Goal: Communication & Community: Participate in discussion

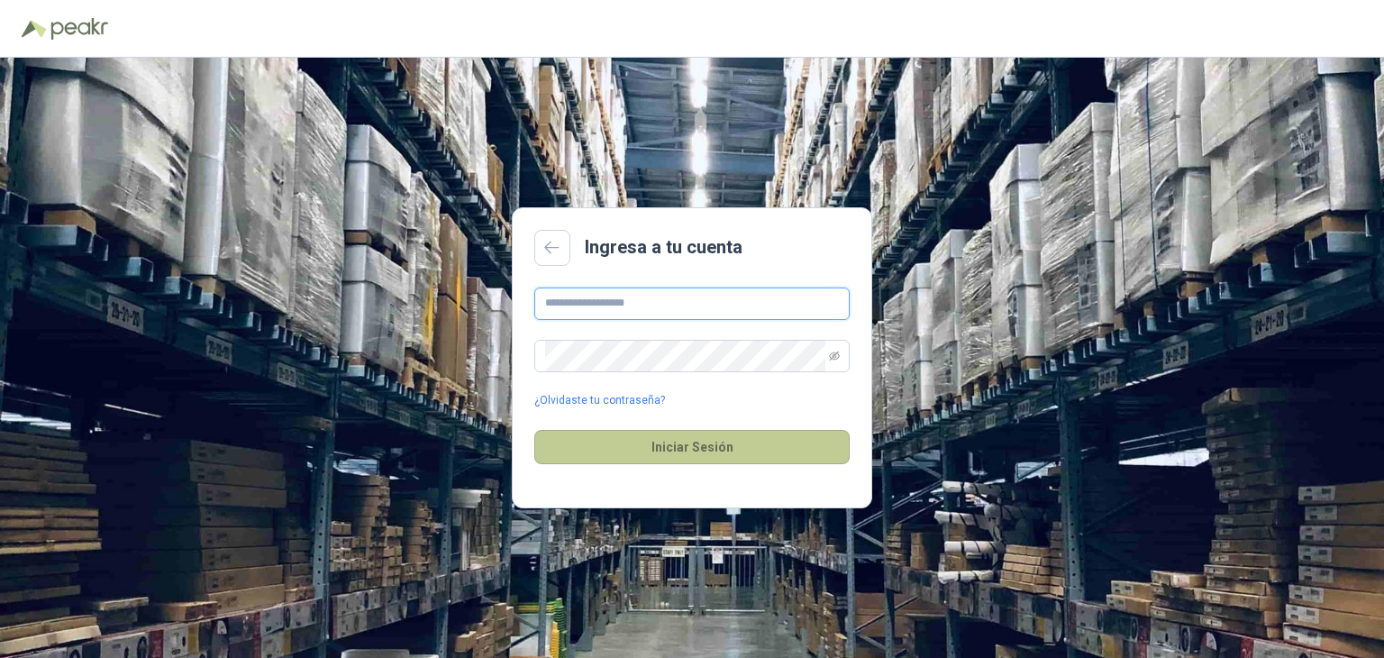
type input "**********"
click at [689, 449] on button "Iniciar Sesión" at bounding box center [692, 447] width 315 height 34
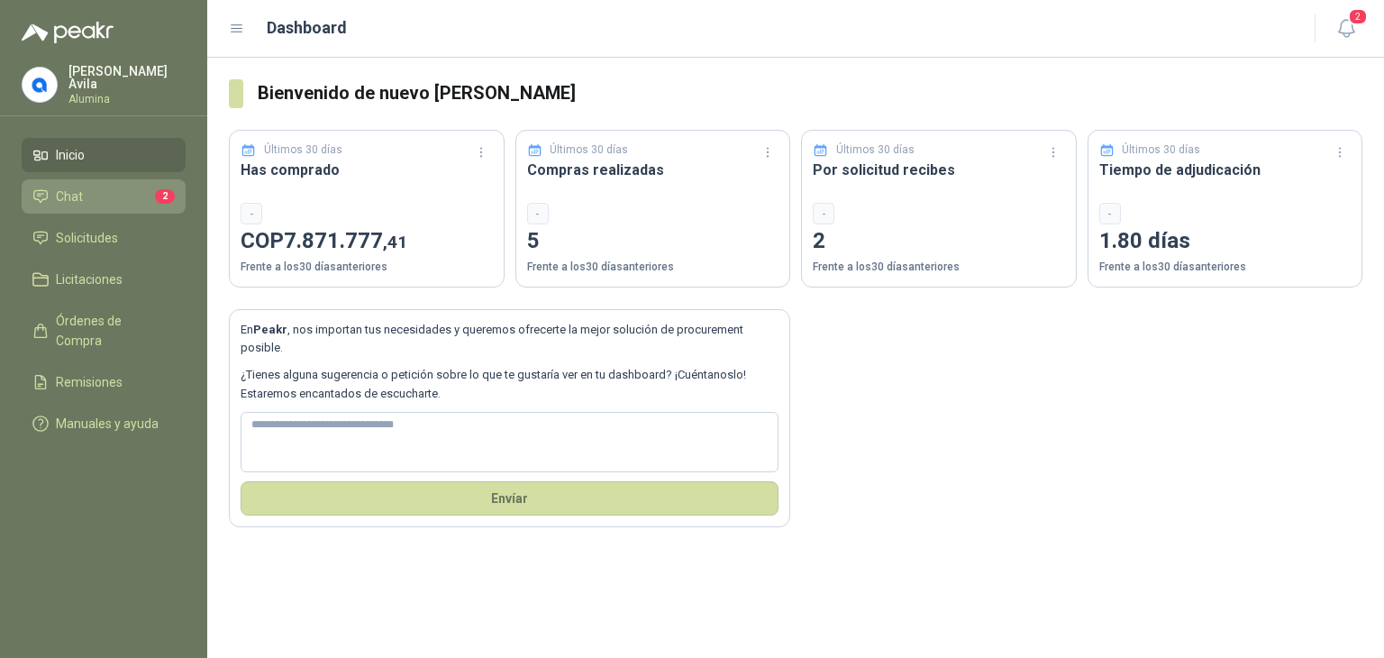
click at [75, 188] on span "Chat" at bounding box center [69, 197] width 27 height 20
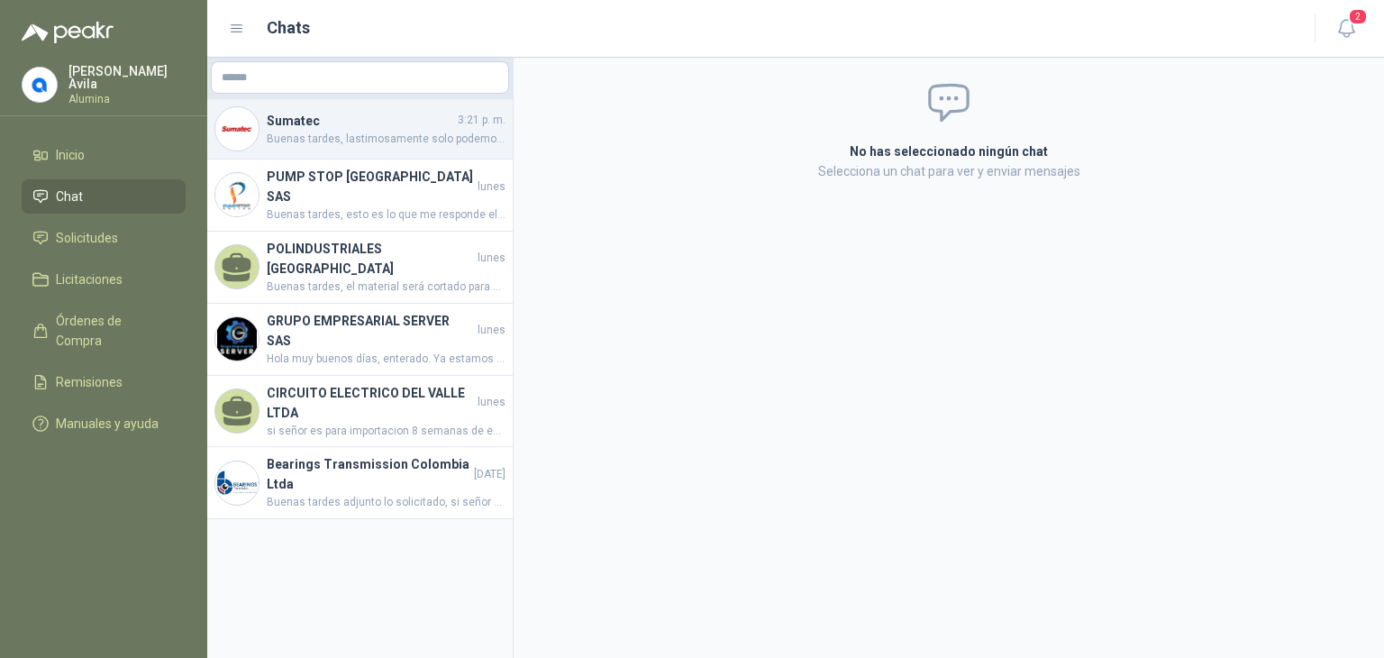
click at [315, 147] on span "Buenas tardes, lastimosamente solo podemos cumplir con la venta de 1 unidad, la…" at bounding box center [386, 139] width 239 height 17
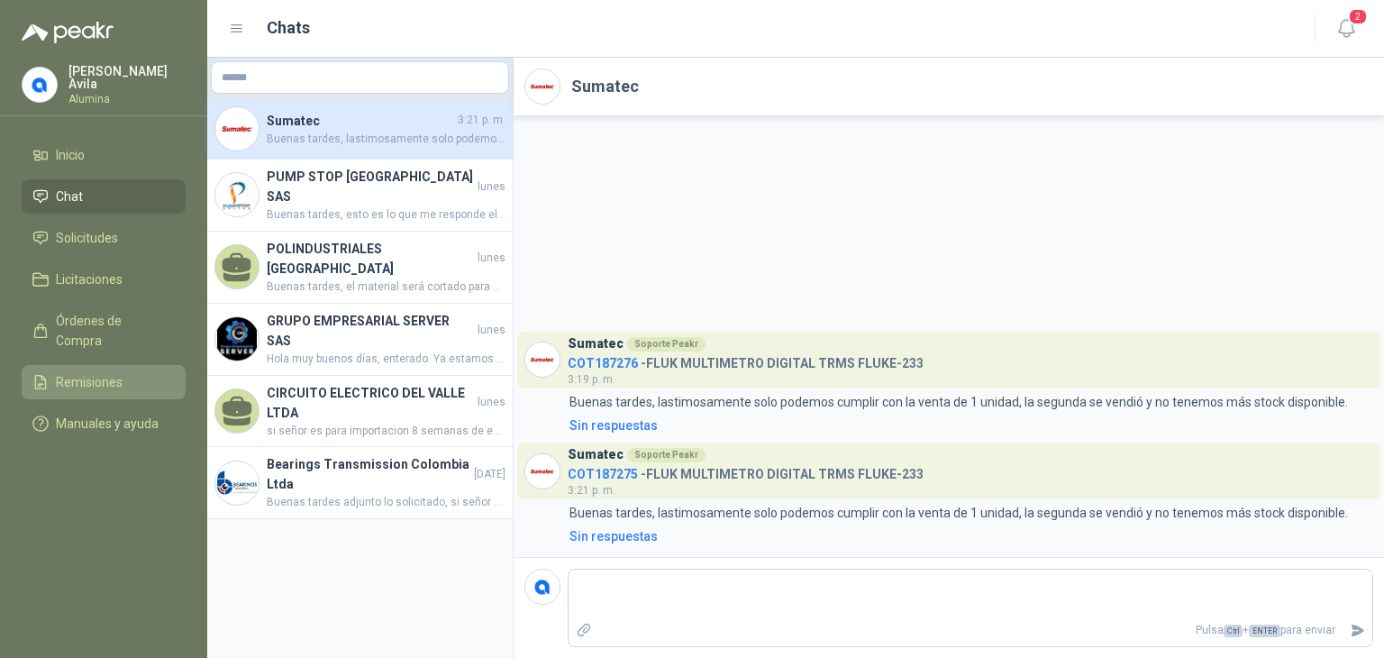
click at [96, 372] on span "Remisiones" at bounding box center [89, 382] width 67 height 20
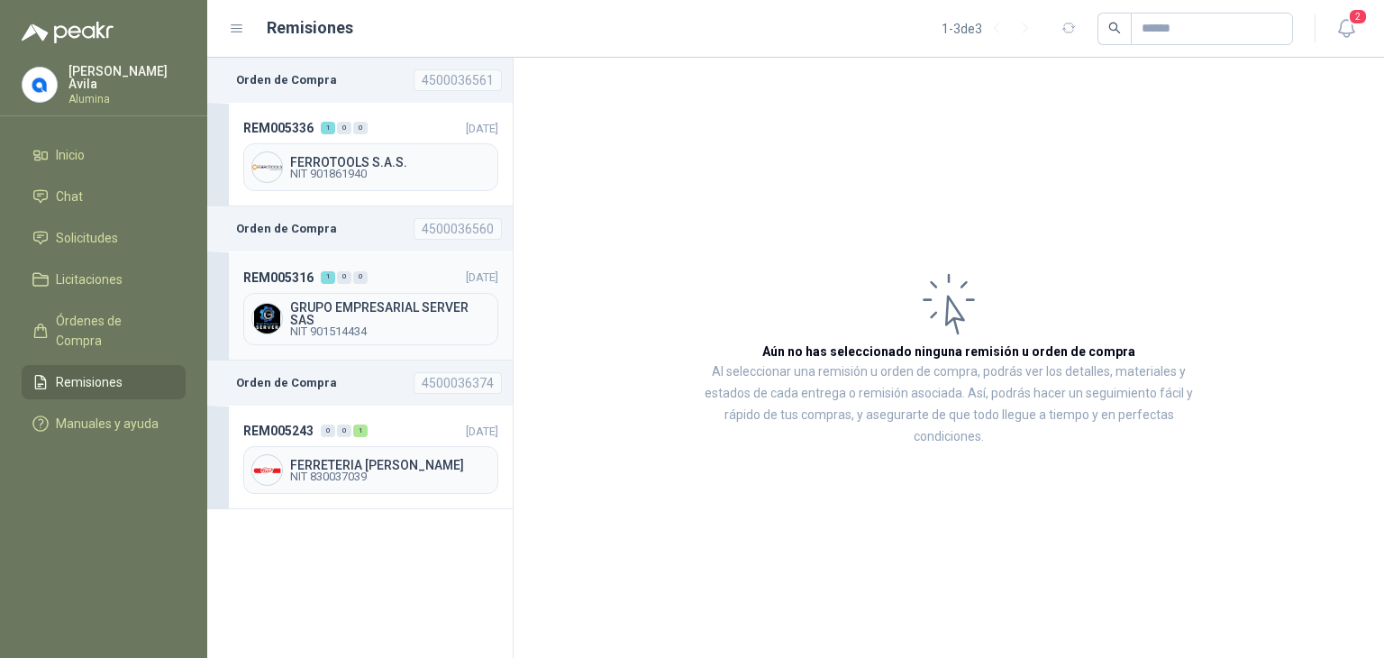
click at [334, 301] on span "GRUPO EMPRESARIAL SERVER SAS" at bounding box center [390, 313] width 200 height 25
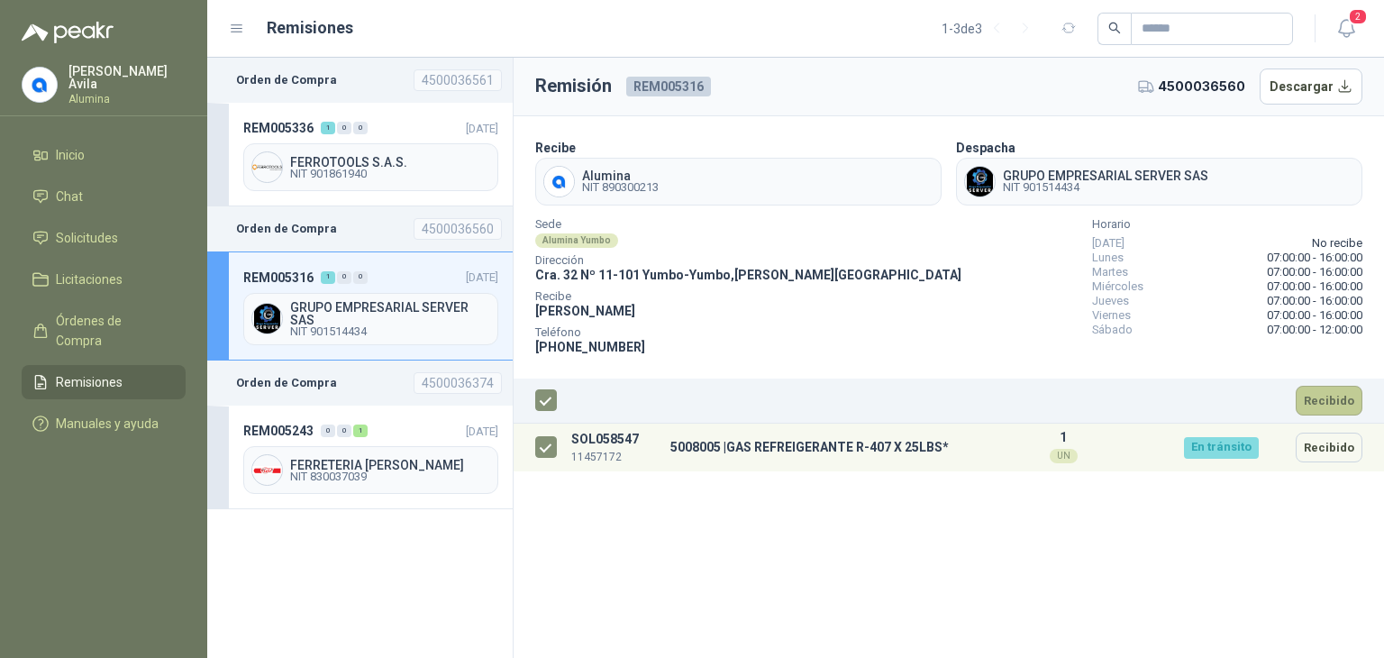
click at [1332, 402] on button "Recibido" at bounding box center [1329, 401] width 67 height 30
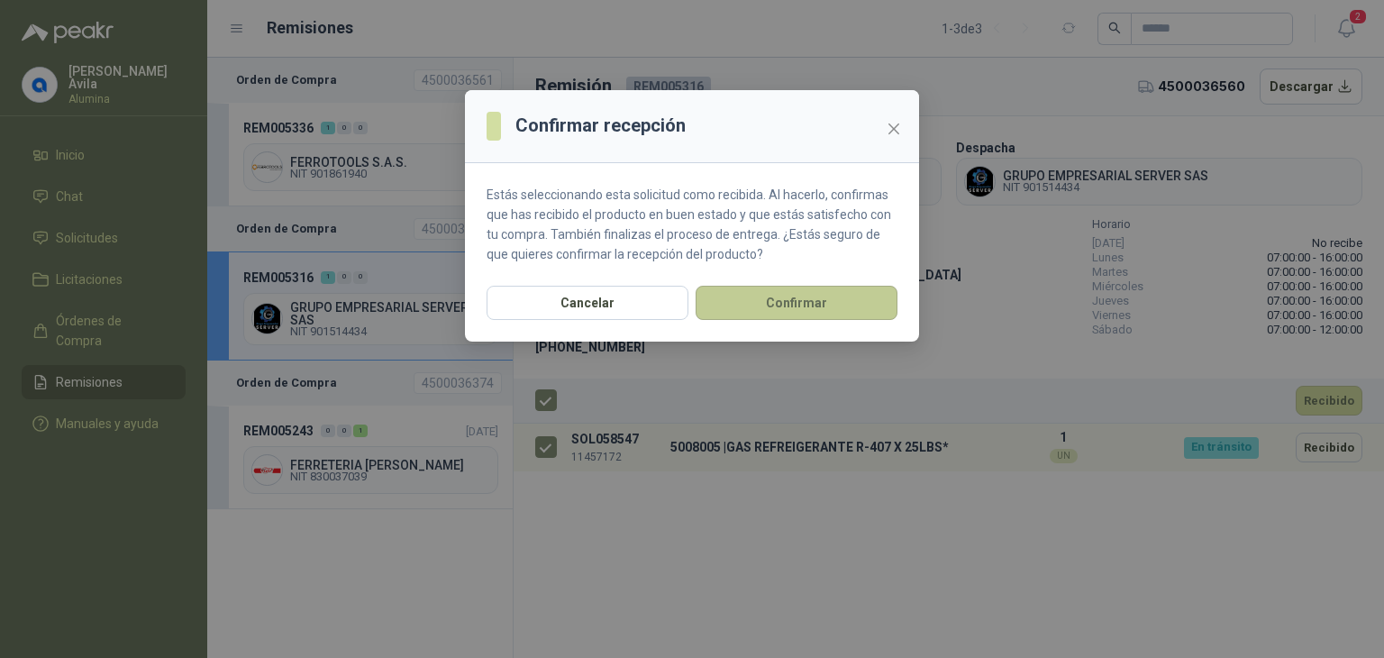
click at [798, 299] on button "Confirmar" at bounding box center [797, 303] width 202 height 34
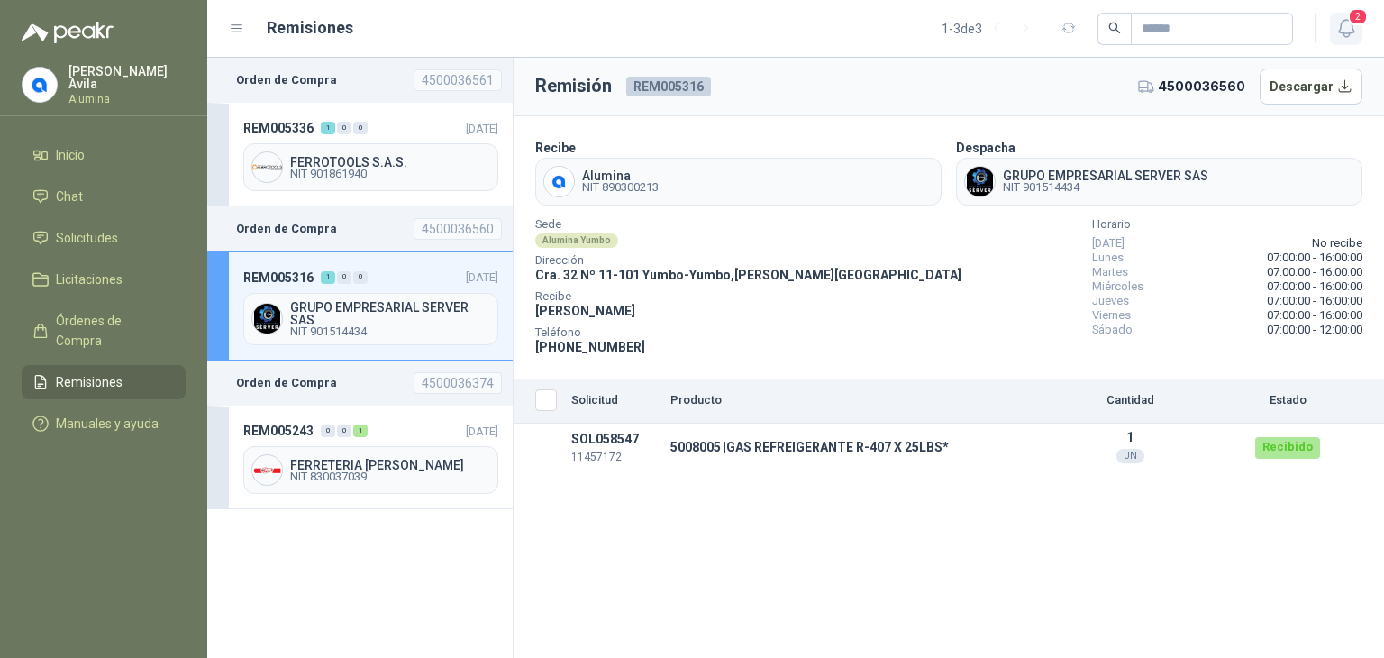
click at [1354, 20] on span "2" at bounding box center [1358, 16] width 20 height 17
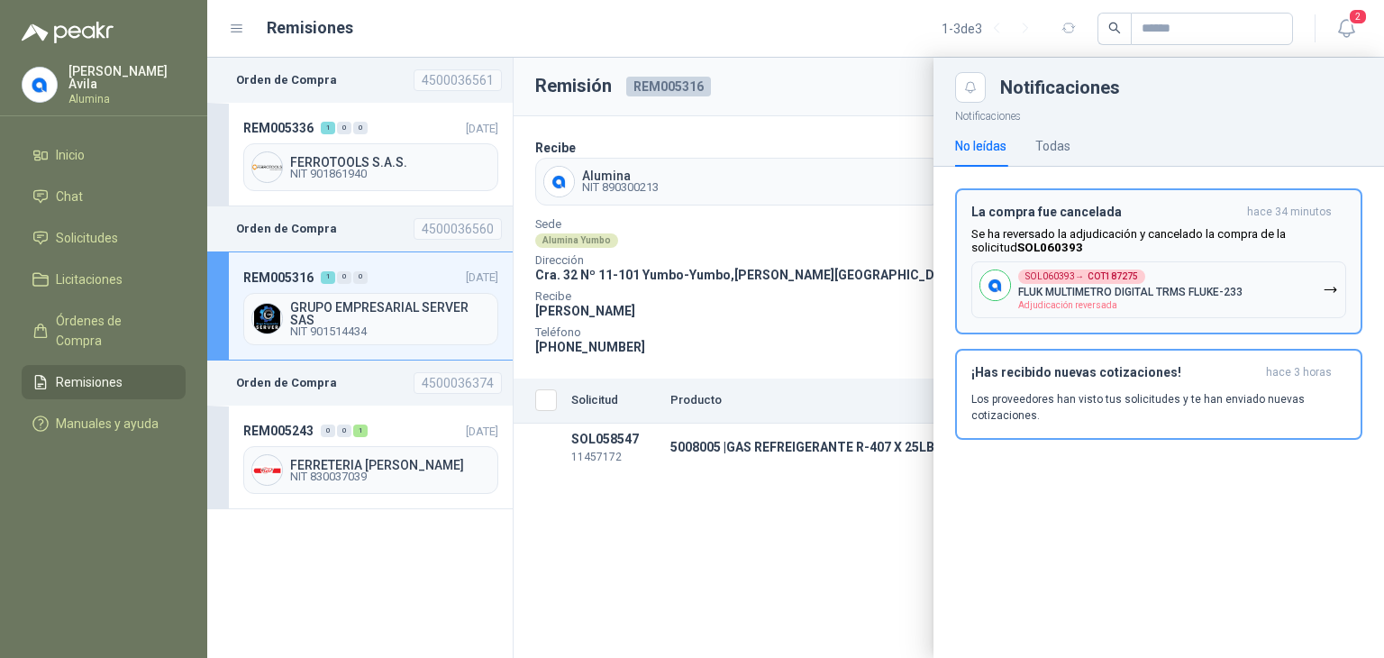
click at [1220, 278] on div "SOL060393 → COT187275 FLUK MULTIMETRO DIGITAL TRMS FLUKE-233 Adjudicación rever…" at bounding box center [1131, 290] width 224 height 41
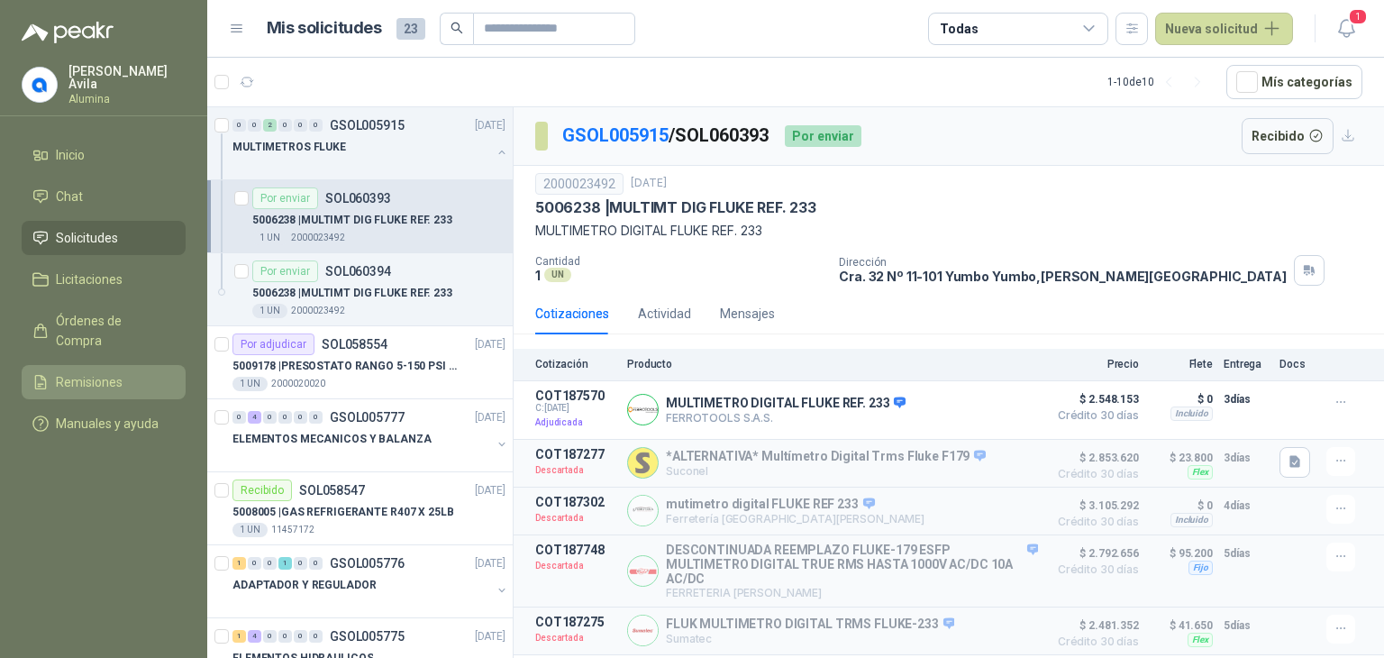
click at [98, 372] on span "Remisiones" at bounding box center [89, 382] width 67 height 20
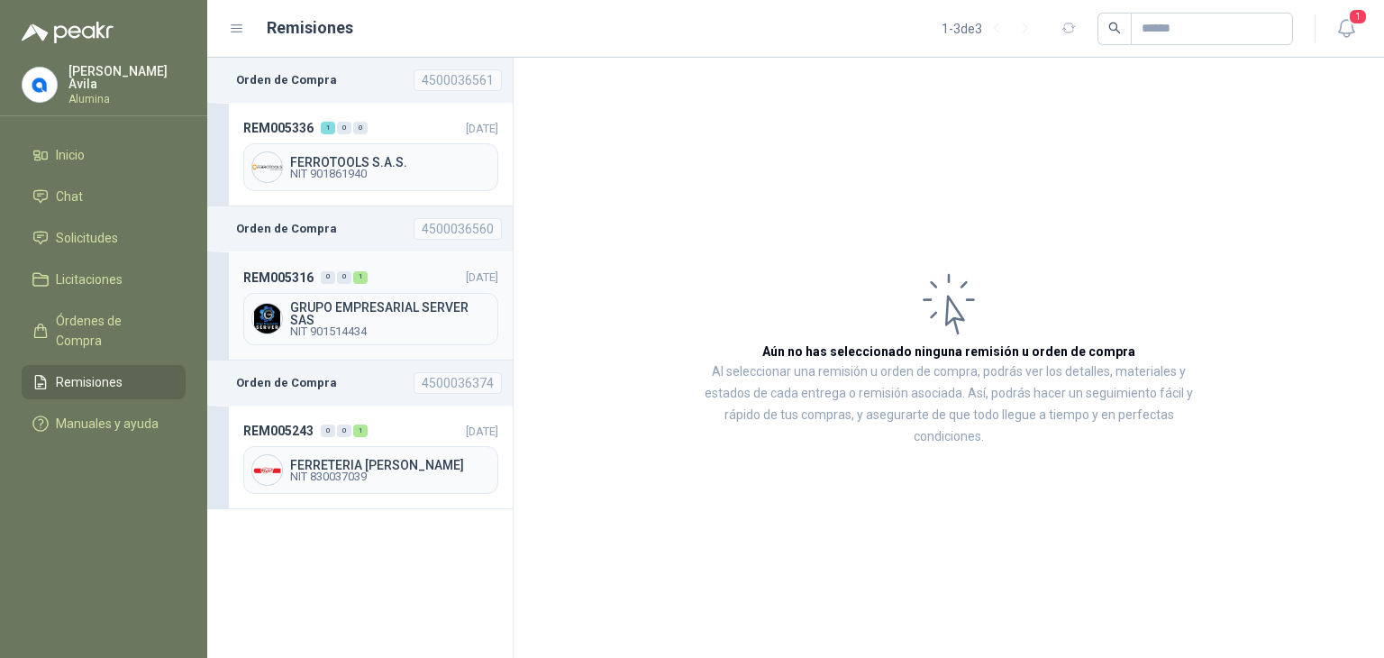
click at [348, 301] on span "GRUPO EMPRESARIAL SERVER SAS" at bounding box center [390, 313] width 200 height 25
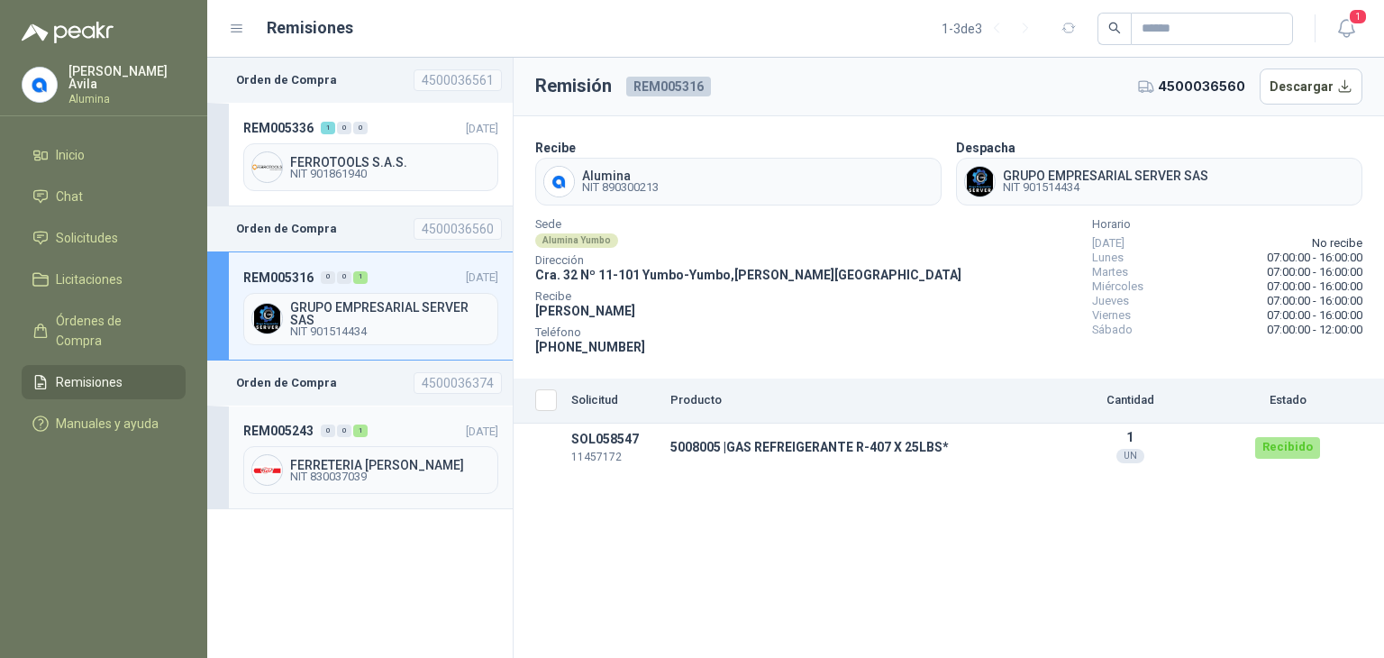
click at [387, 459] on span "FERRETERIA [PERSON_NAME]" at bounding box center [390, 465] width 200 height 13
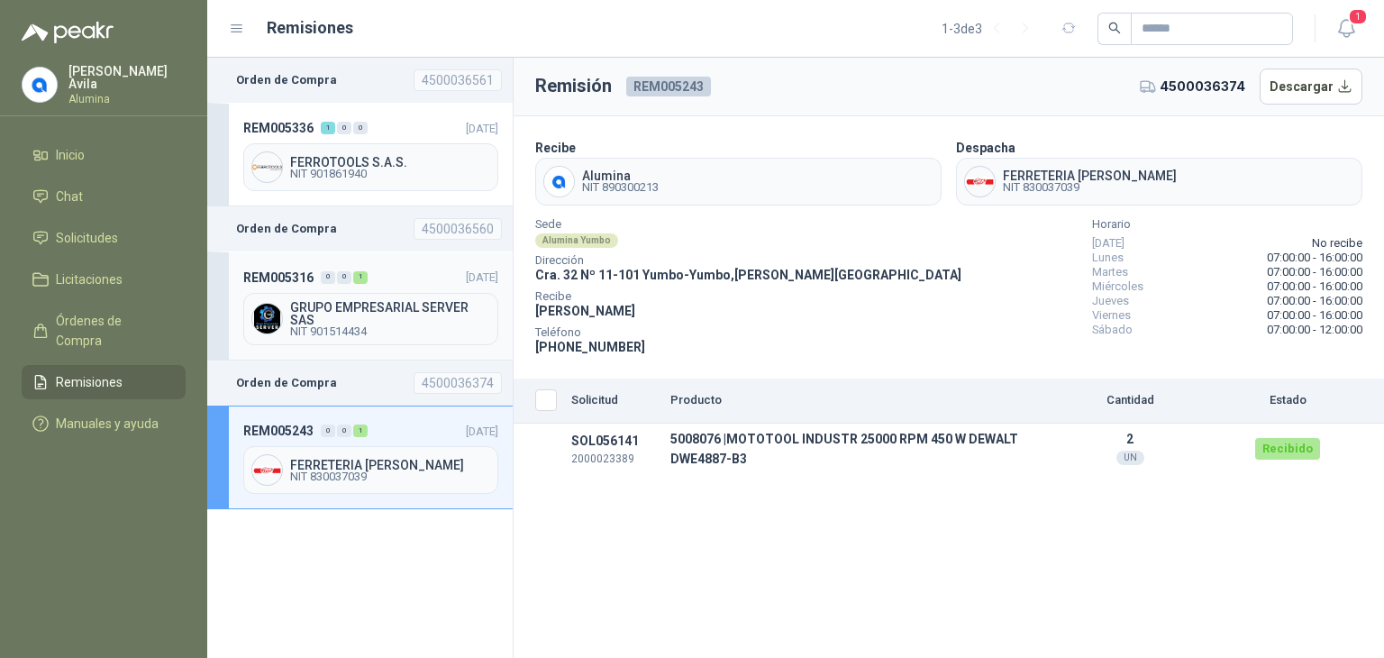
click at [397, 307] on span "GRUPO EMPRESARIAL SERVER SAS" at bounding box center [390, 313] width 200 height 25
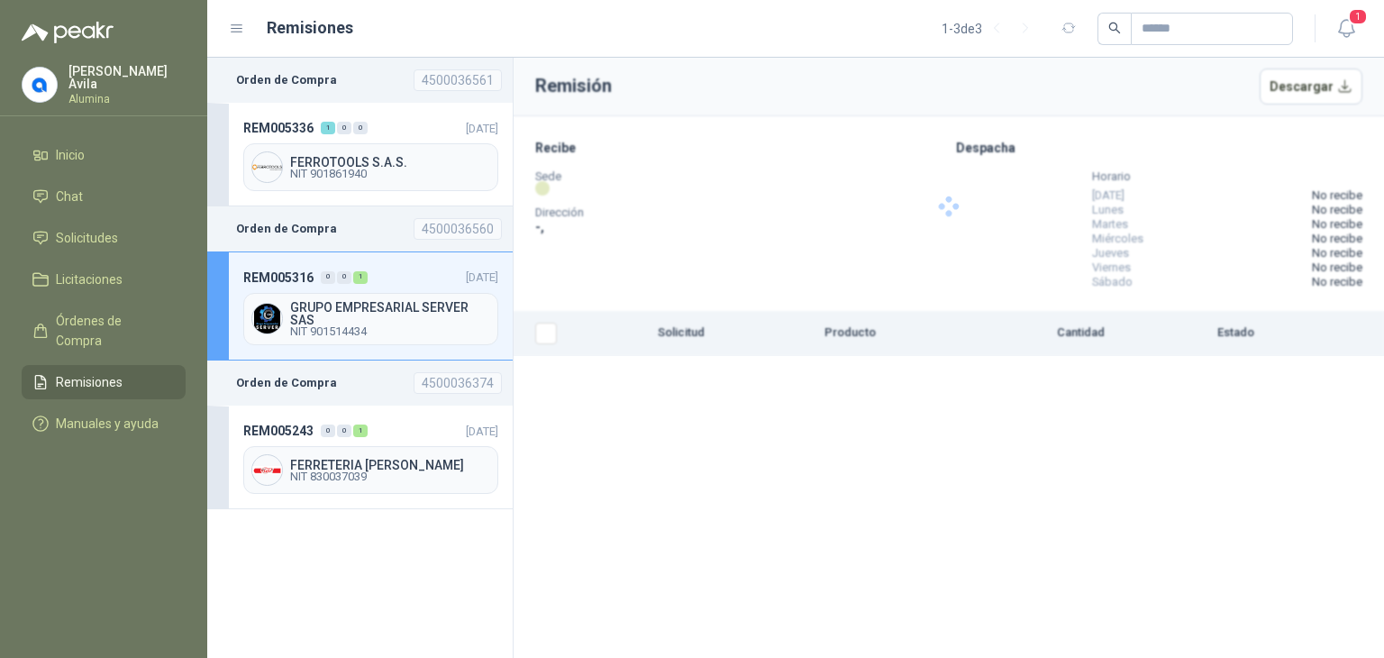
click at [397, 307] on span "GRUPO EMPRESARIAL SERVER SAS" at bounding box center [390, 313] width 200 height 25
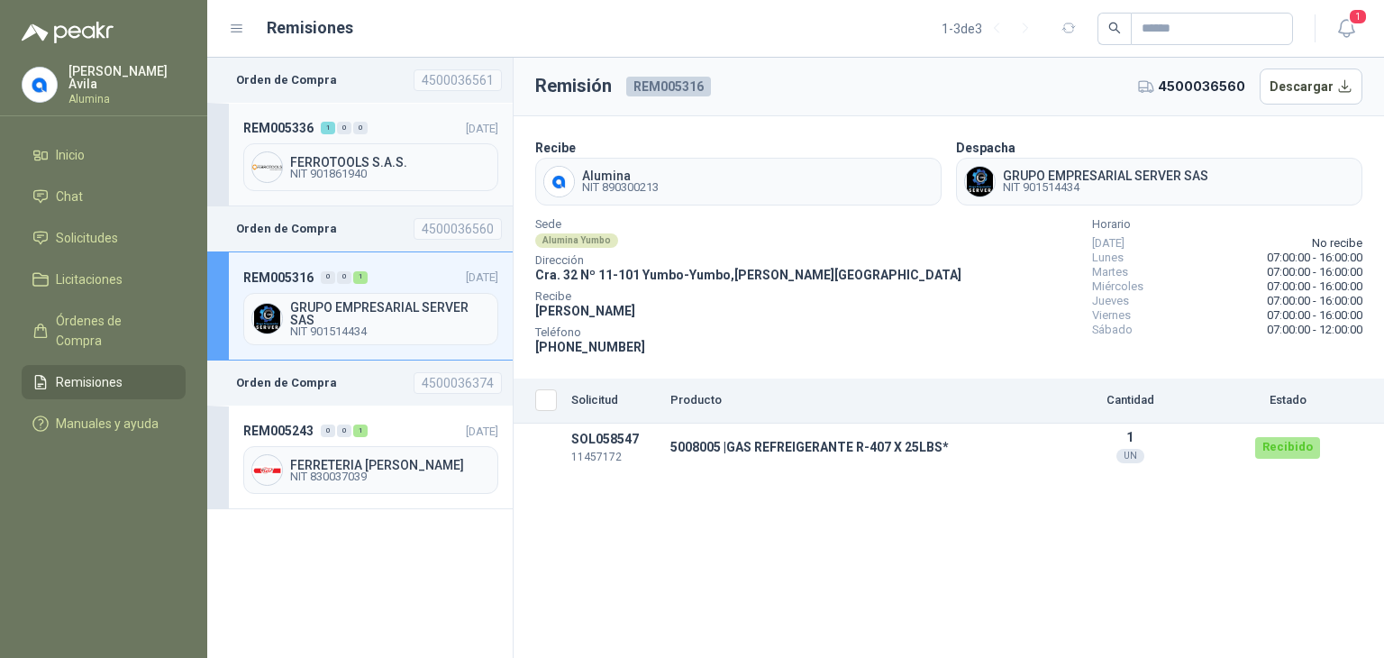
click at [383, 164] on span "FERROTOOLS S.A.S." at bounding box center [390, 162] width 200 height 13
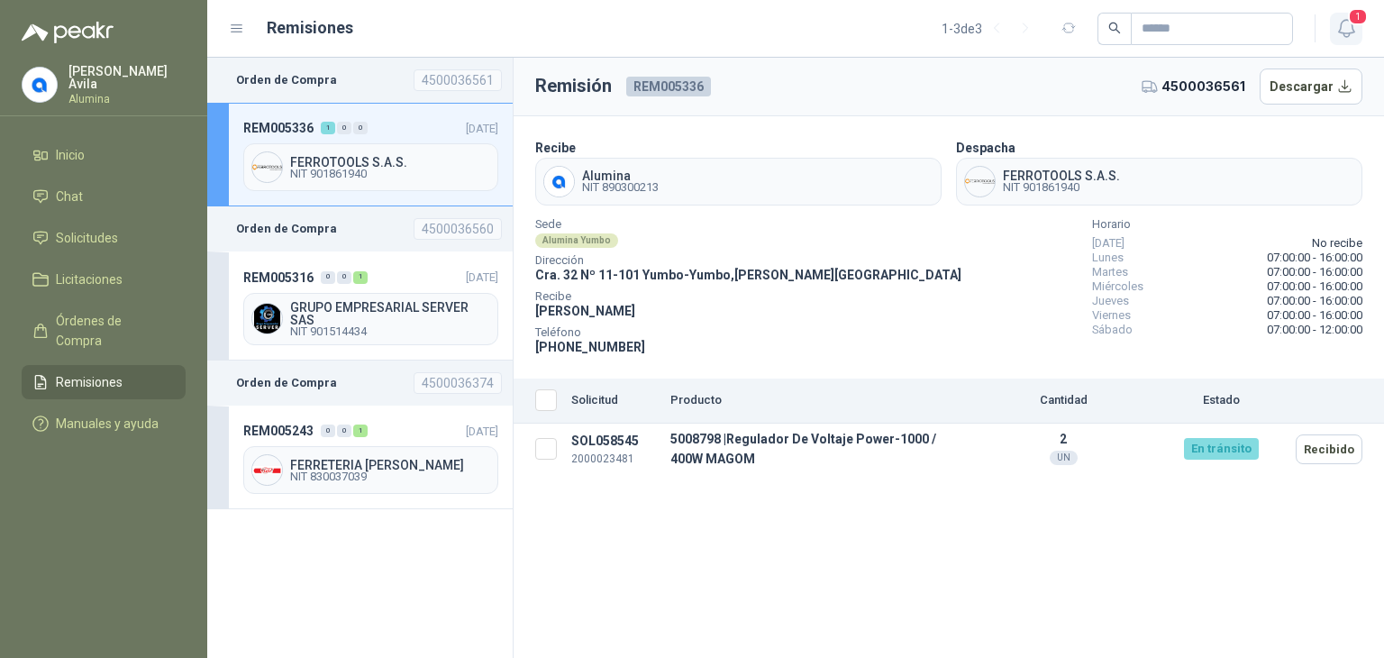
click at [1344, 30] on icon "button" at bounding box center [1347, 28] width 23 height 23
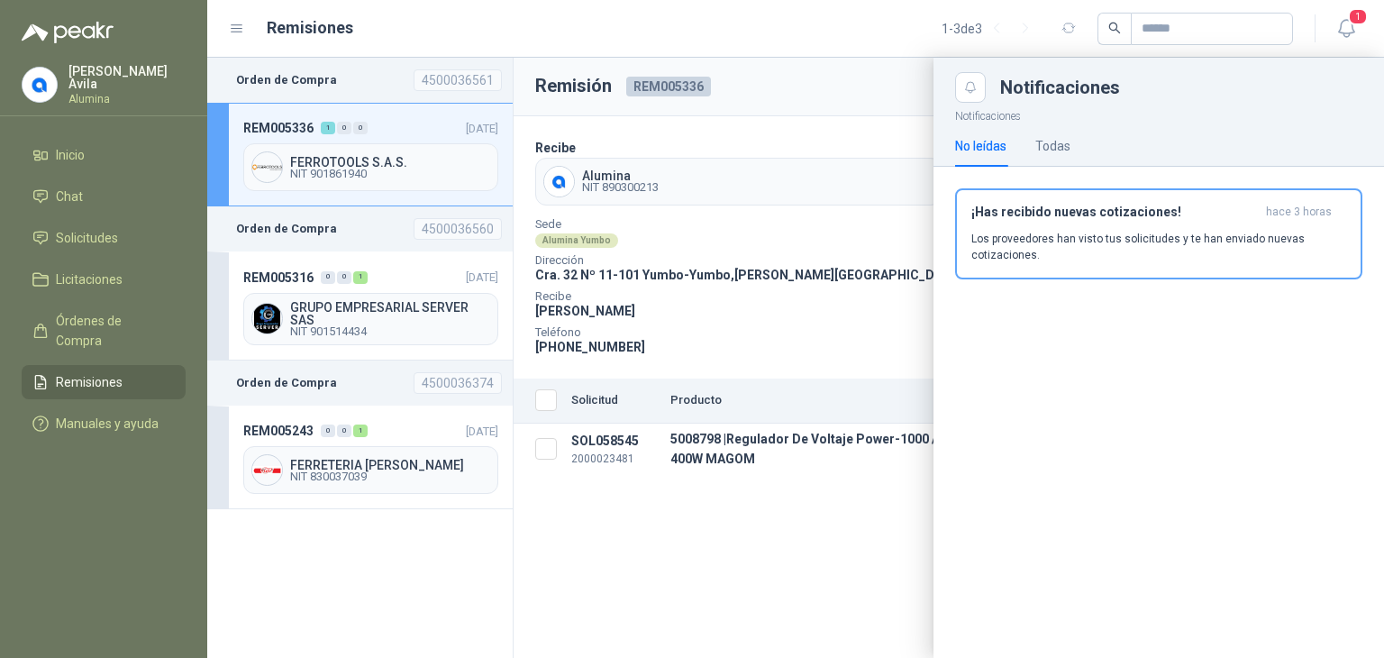
click at [1032, 149] on div "No leídas Todas" at bounding box center [1012, 145] width 115 height 41
click at [1040, 145] on div "Todas" at bounding box center [1053, 146] width 35 height 20
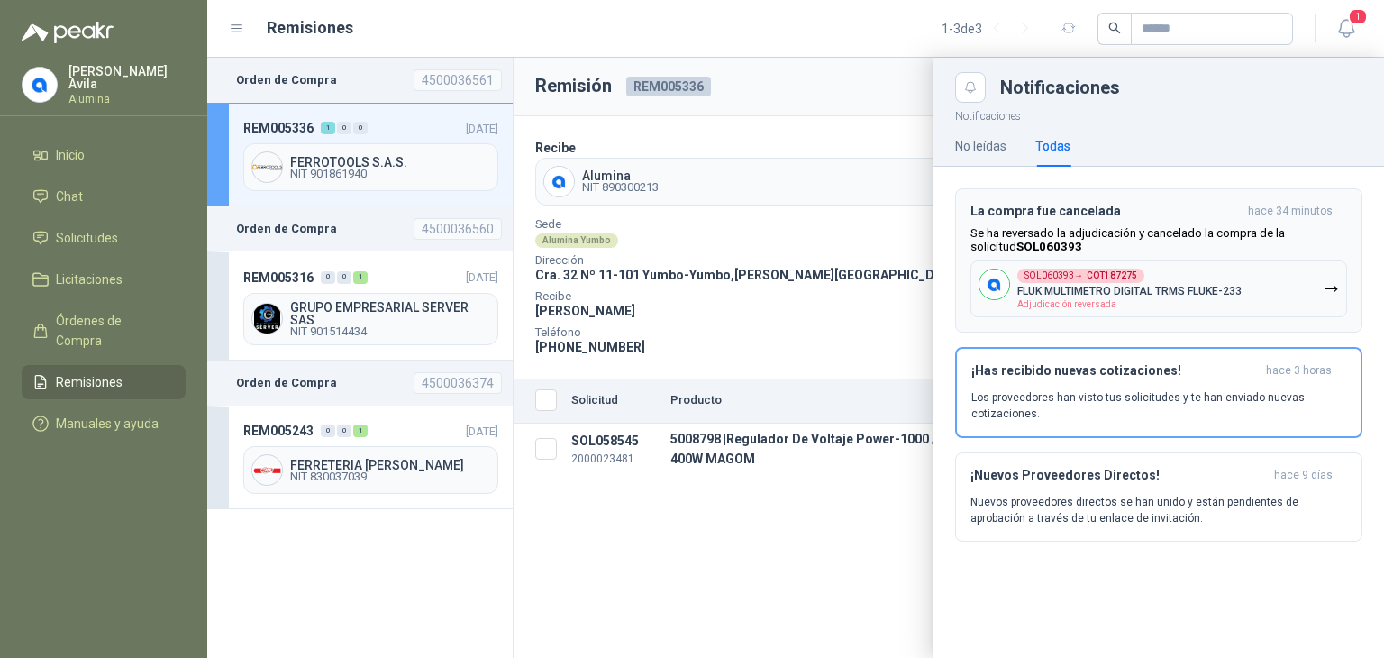
click at [1040, 231] on p "Se ha reversado la adjudicación y cancelado la compra de la solicitud SOL060393" at bounding box center [1159, 239] width 377 height 27
click at [1040, 231] on div "Notificaciones Notificaciones No leídas Todas ¡Has recibido nuevas cotizaciones…" at bounding box center [795, 358] width 1177 height 600
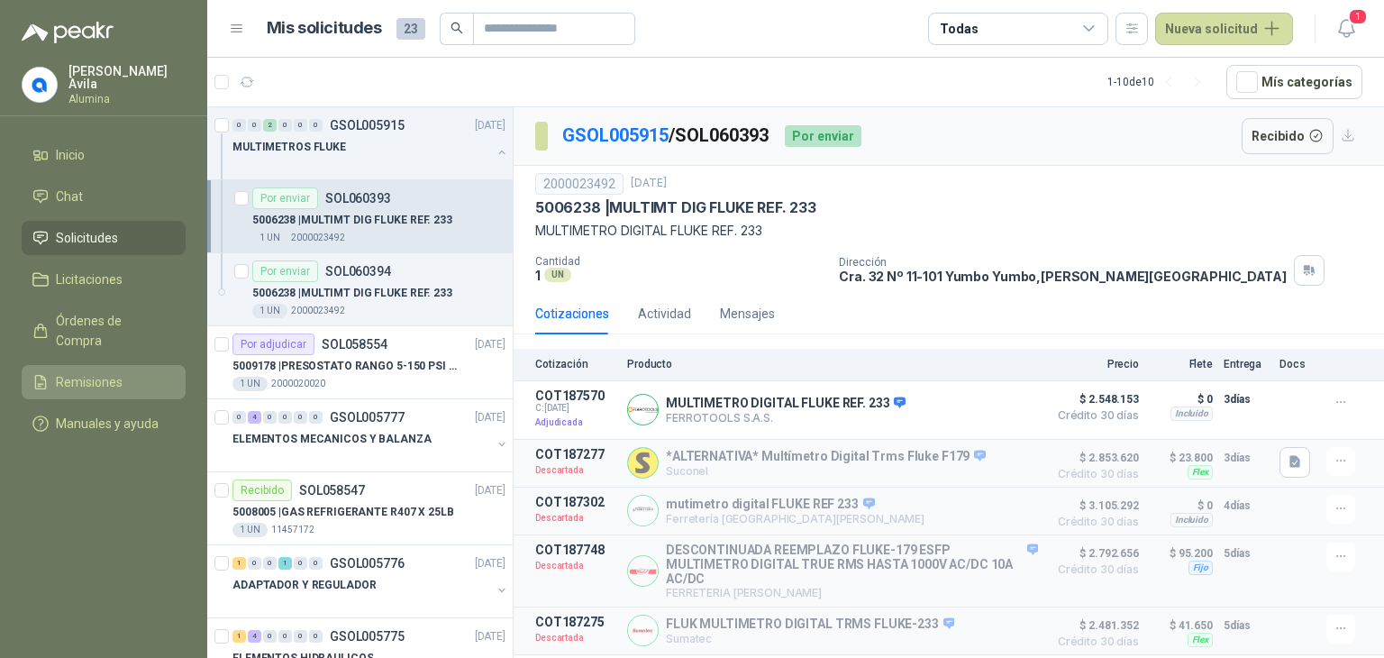
click at [107, 372] on span "Remisiones" at bounding box center [89, 382] width 67 height 20
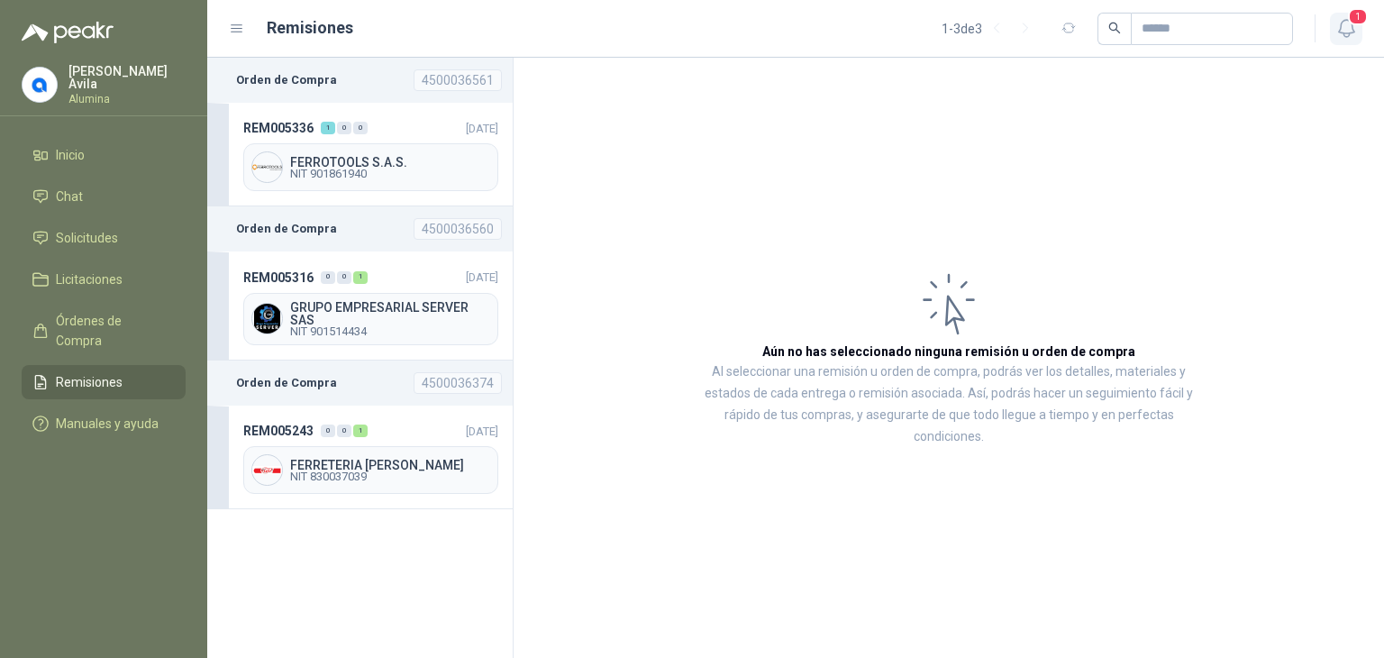
click at [1352, 23] on span "1" at bounding box center [1358, 16] width 20 height 17
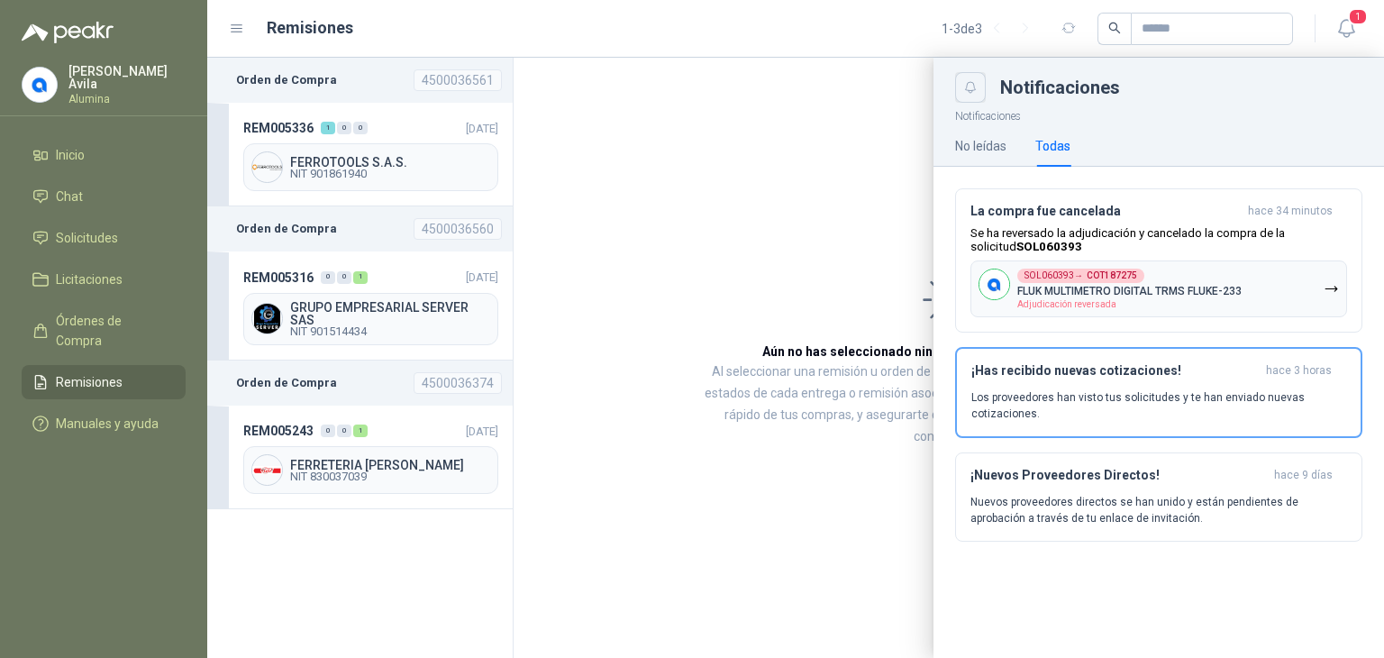
click at [979, 91] on button "Close" at bounding box center [970, 87] width 31 height 31
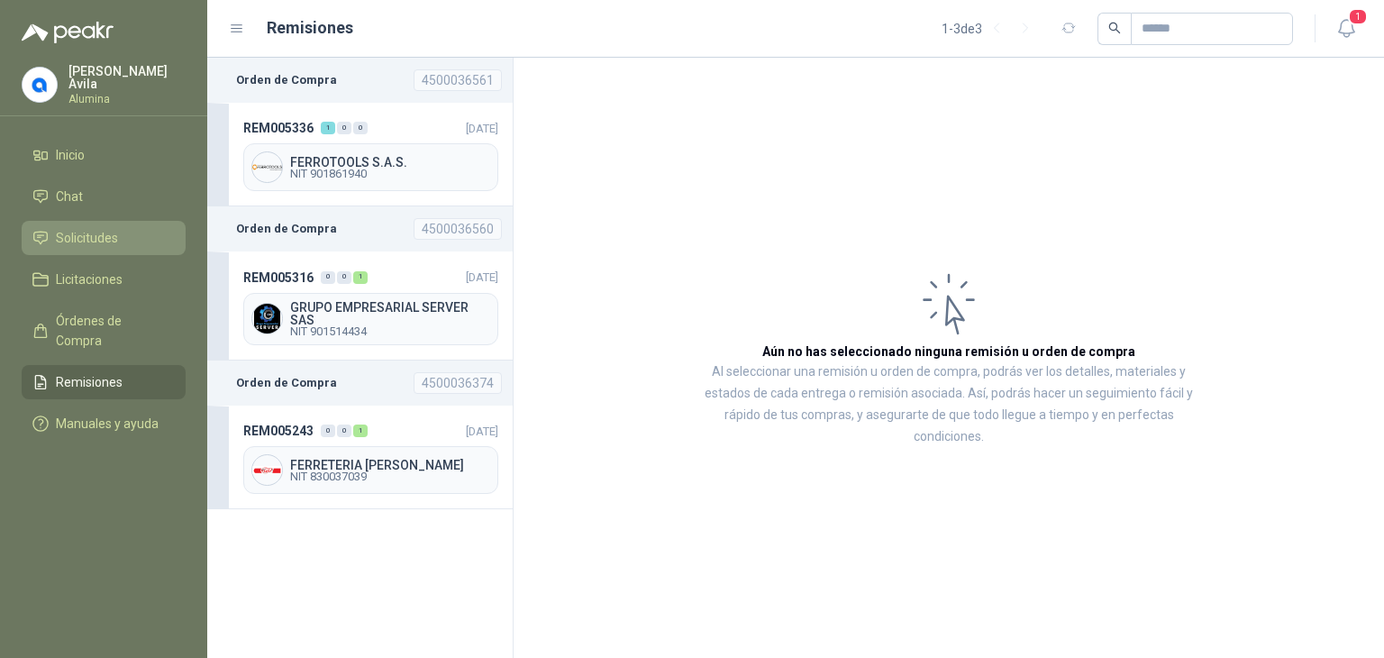
click at [79, 230] on span "Solicitudes" at bounding box center [87, 238] width 62 height 20
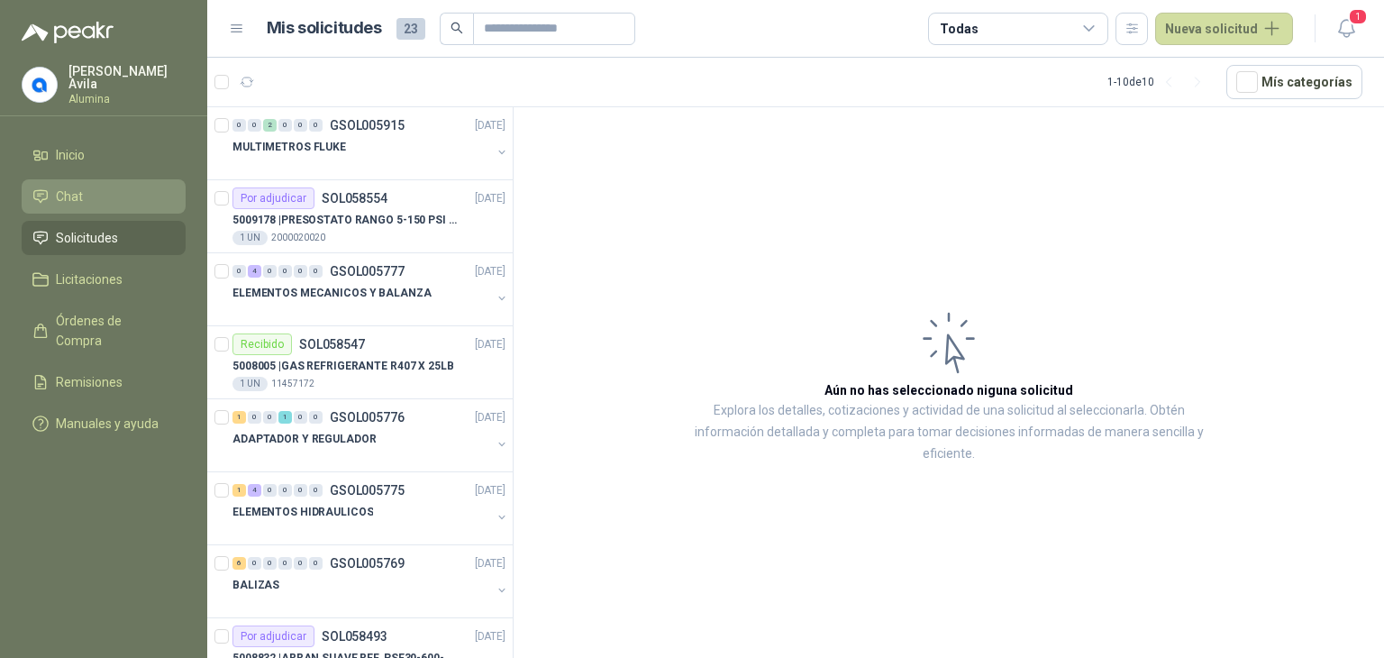
click at [73, 198] on span "Chat" at bounding box center [69, 197] width 27 height 20
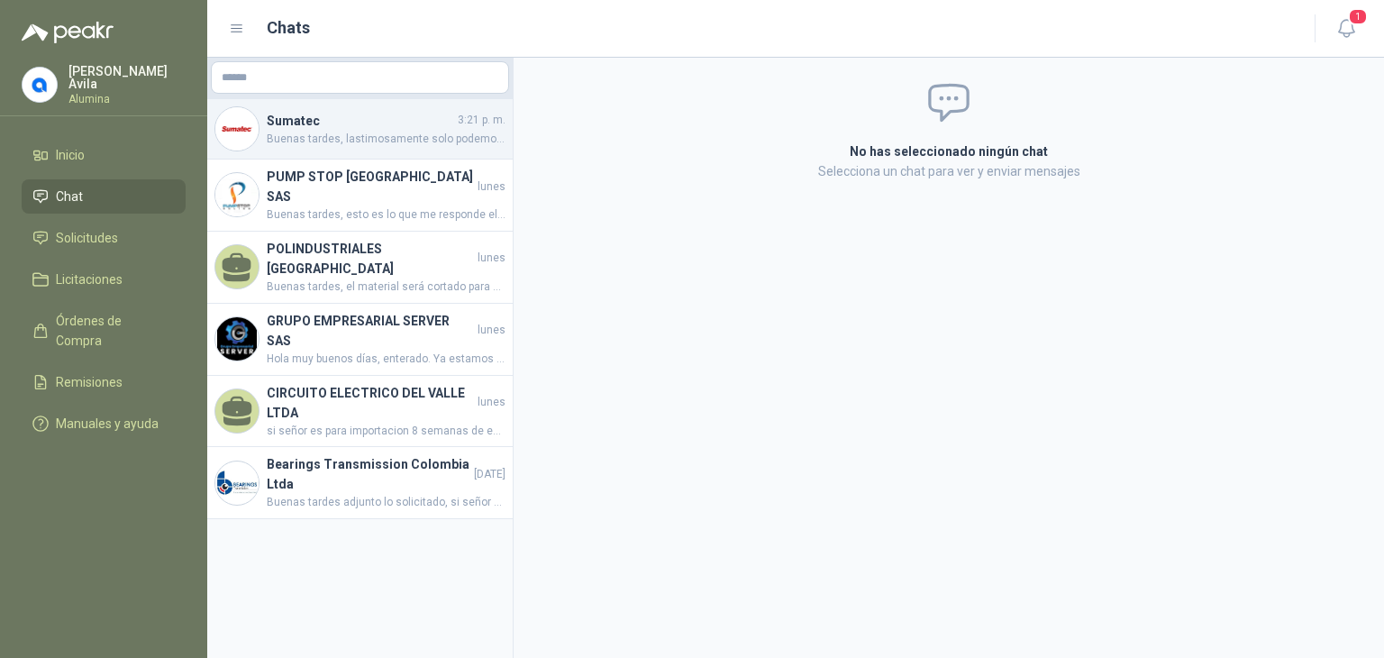
click at [397, 137] on span "Buenas tardes, lastimosamente solo podemos cumplir con la venta de 1 unidad, la…" at bounding box center [386, 139] width 239 height 17
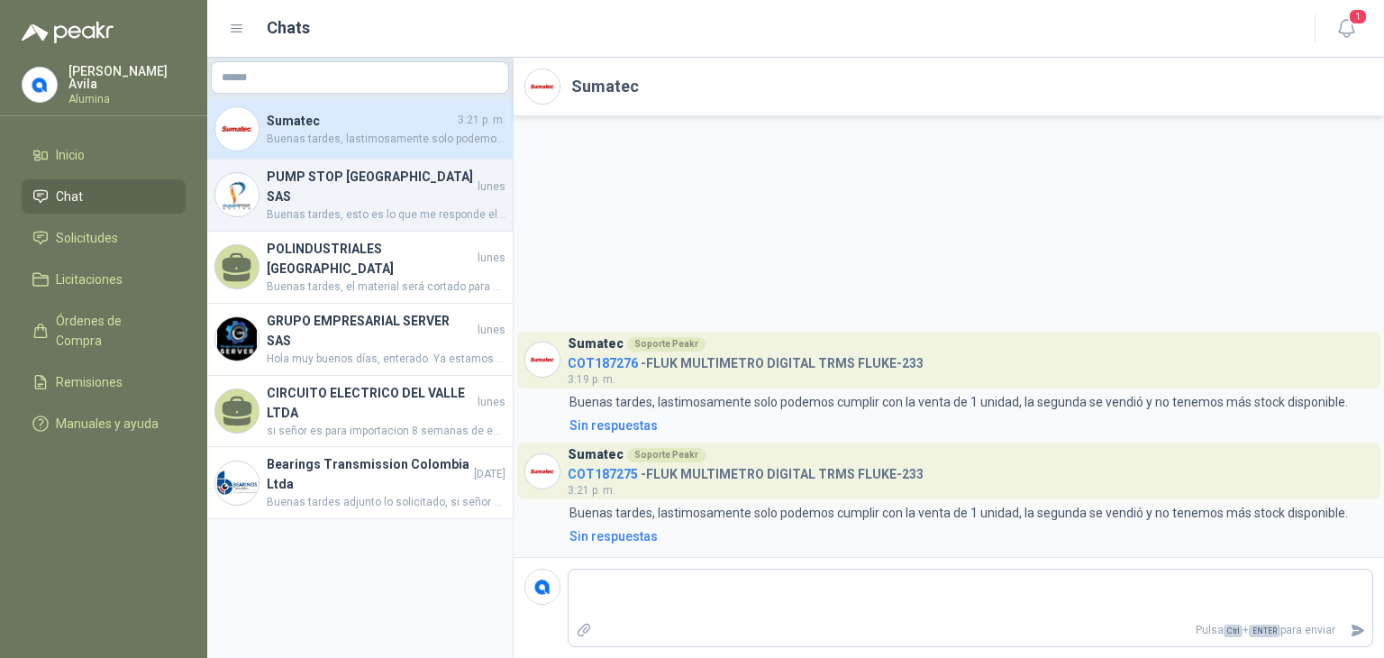
click at [379, 206] on span "Buenas tardes, esto es lo que me responde el area de mantenimiento con respecto…" at bounding box center [386, 214] width 239 height 17
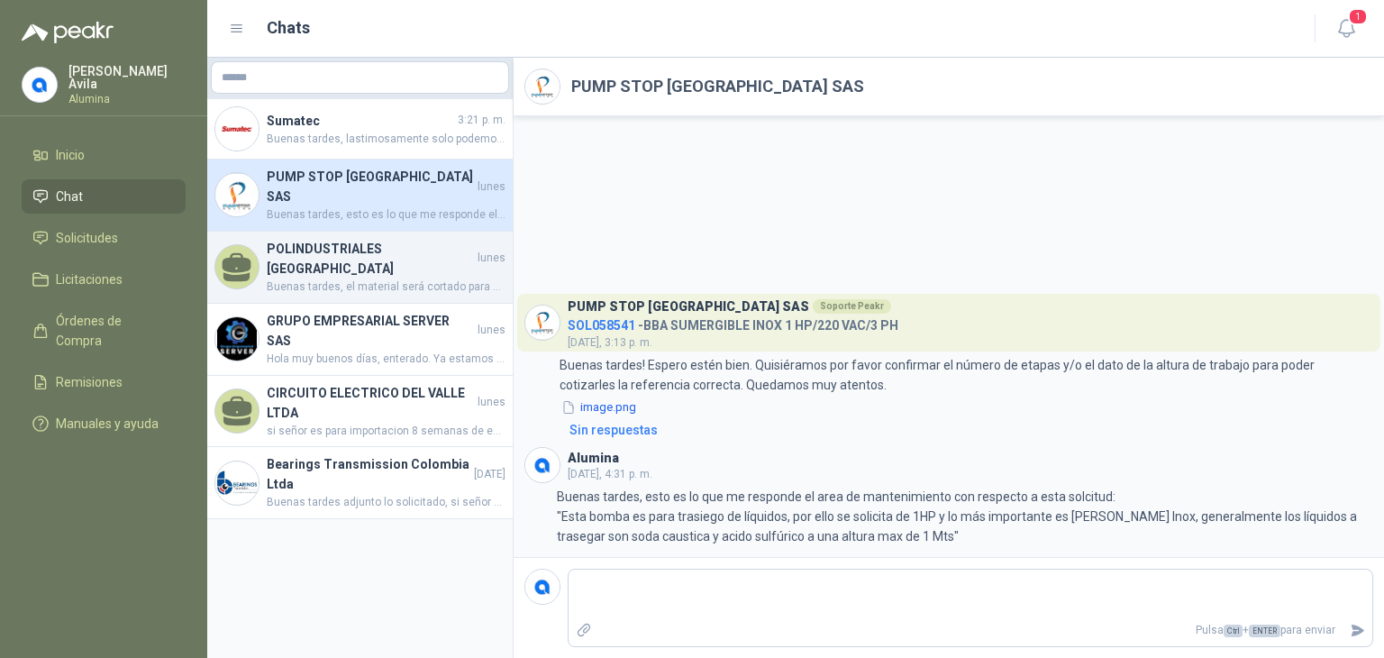
click at [378, 239] on h4 "POLINDUSTRIALES [GEOGRAPHIC_DATA]" at bounding box center [370, 259] width 207 height 40
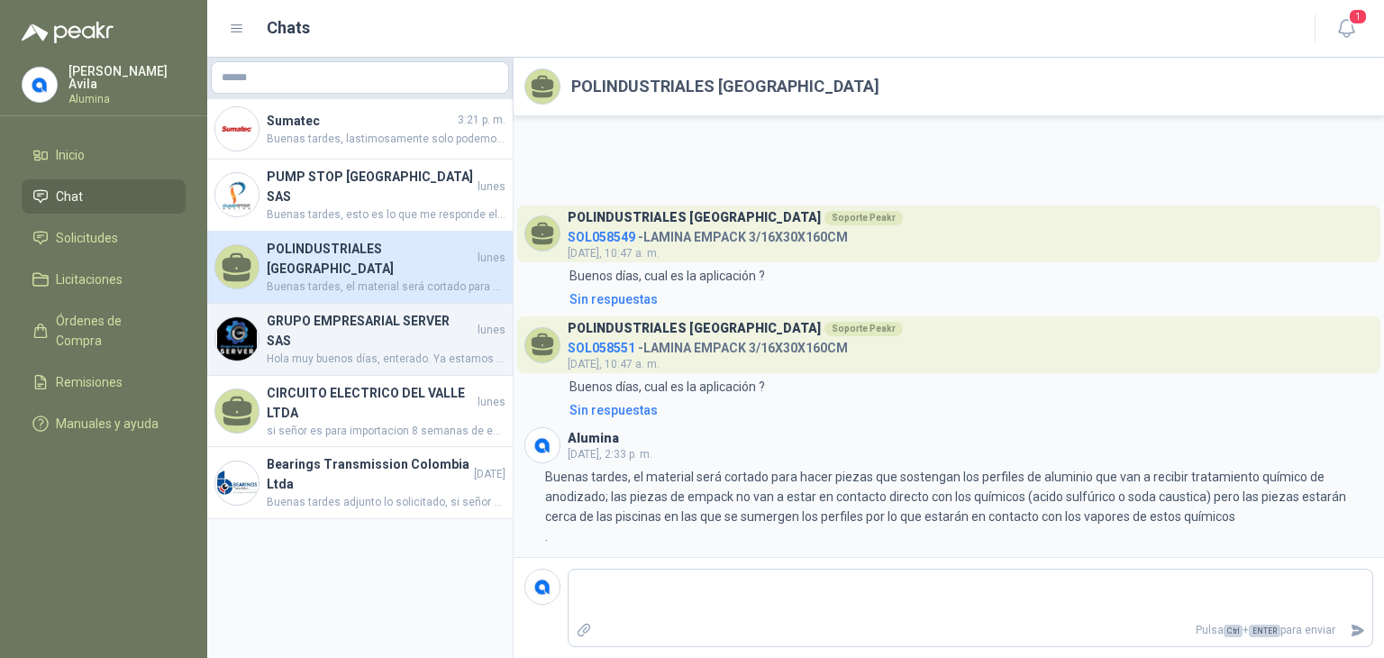
click at [371, 311] on h4 "GRUPO EMPRESARIAL SERVER SAS" at bounding box center [370, 331] width 207 height 40
